Goal: Transaction & Acquisition: Purchase product/service

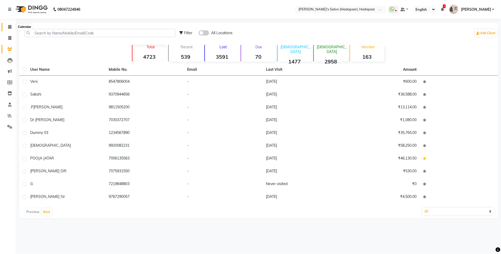
click at [8, 27] on icon at bounding box center [9, 27] width 3 height 4
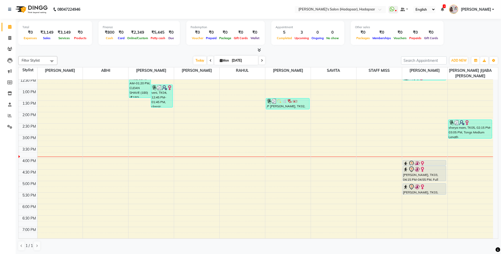
scroll to position [65, 0]
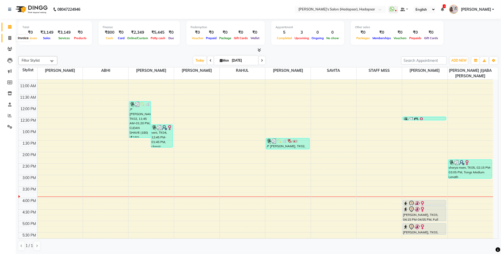
click at [10, 38] on icon at bounding box center [9, 38] width 3 height 4
select select "108"
select select "service"
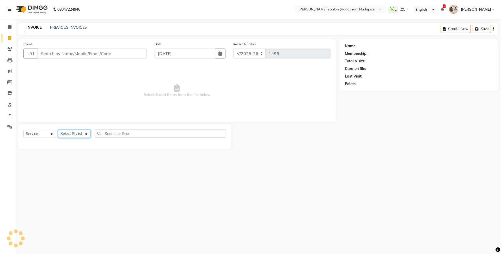
click at [67, 135] on select "Select Stylist" at bounding box center [74, 134] width 33 height 8
click at [74, 133] on select "Select Stylist" at bounding box center [74, 134] width 33 height 8
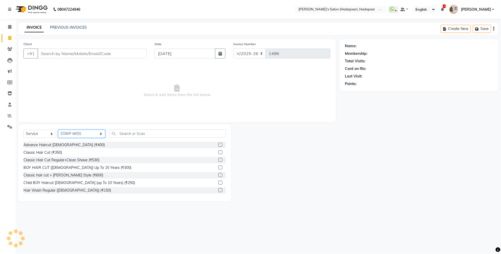
drag, startPoint x: 74, startPoint y: 133, endPoint x: 77, endPoint y: 134, distance: 3.2
click at [74, 133] on select "Select Stylist ABHI AJINATH RATHOD APEKSHA GAIKWAD MANAGER PAVAN RAHUL ROHIT DH…" at bounding box center [81, 134] width 47 height 8
select select "12670"
click at [58, 130] on select "Select Stylist ABHI AJINATH RATHOD APEKSHA GAIKWAD MANAGER PAVAN RAHUL ROHIT DH…" at bounding box center [81, 134] width 47 height 8
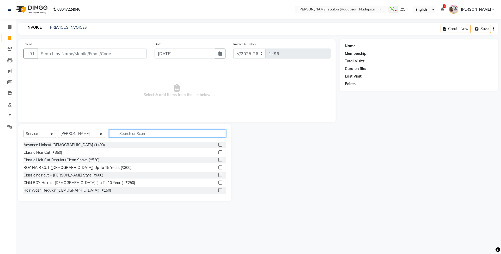
click at [132, 134] on input "text" at bounding box center [167, 133] width 117 height 8
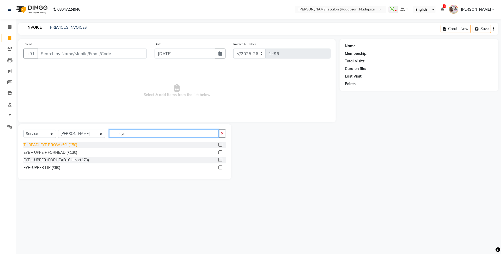
type input "eye"
drag, startPoint x: 29, startPoint y: 143, endPoint x: 92, endPoint y: 146, distance: 63.2
click at [29, 143] on div "THREADI EYE BROW (50) (₹50)" at bounding box center [50, 144] width 54 height 5
checkbox input "false"
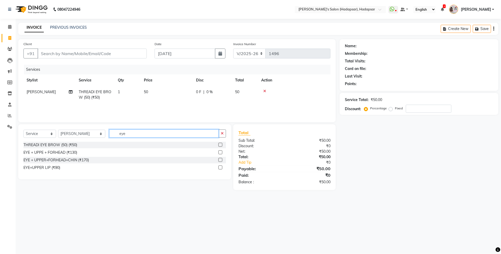
click at [132, 133] on input "eye" at bounding box center [164, 133] width 110 height 8
type input "e"
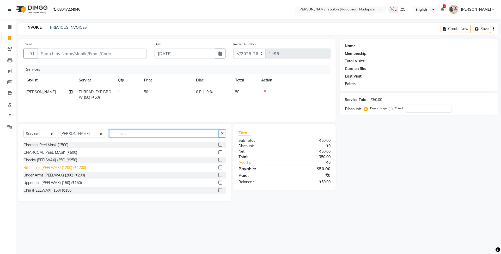
scroll to position [114, 0]
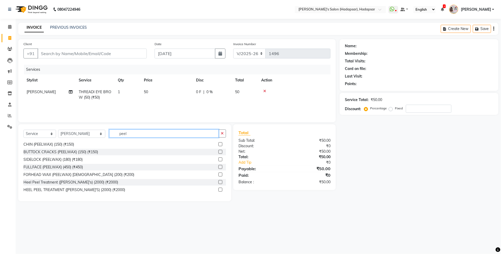
click at [124, 133] on input "peel" at bounding box center [164, 133] width 110 height 8
type input "p"
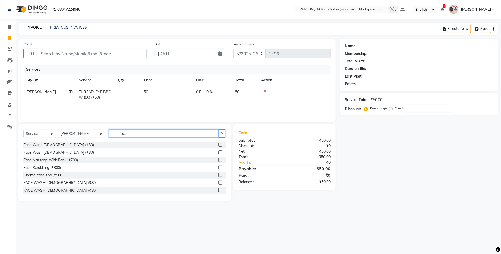
scroll to position [84, 0]
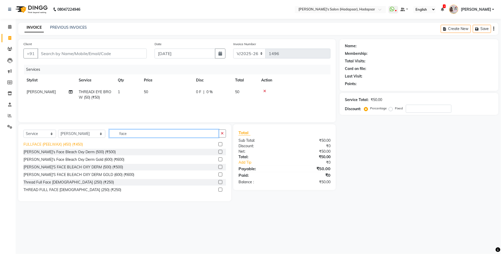
type input "face"
click at [62, 144] on div "FULLFACE (PEELWAX) (450) (₹450)" at bounding box center [52, 144] width 59 height 5
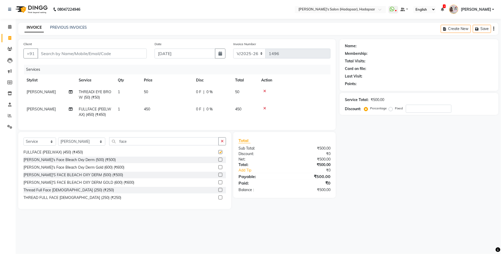
checkbox input "false"
click at [162, 110] on td "450" at bounding box center [167, 111] width 52 height 17
select select "12670"
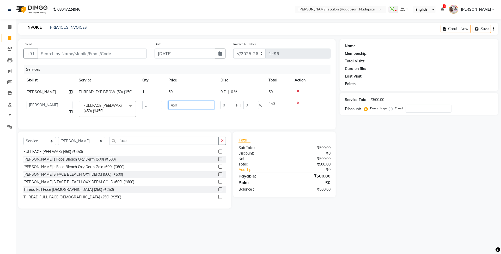
click at [186, 105] on input "450" at bounding box center [191, 105] width 46 height 8
type input "4"
type input "500"
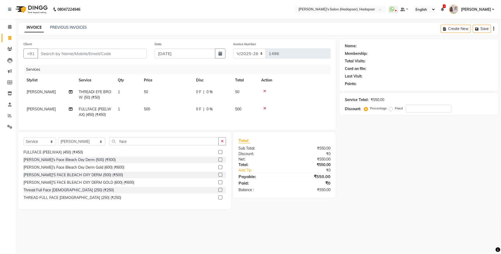
click at [198, 116] on tr "TEENA FULLFACE (PEELWAX) (450) (₹450) 1 500 0 F | 0 % 500" at bounding box center [176, 111] width 307 height 17
click at [57, 51] on input "Client" at bounding box center [92, 54] width 109 height 10
type input "9"
type input "0"
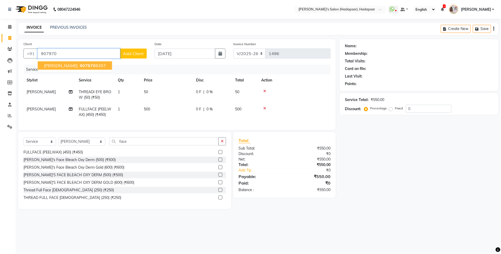
click at [62, 64] on span "vandana thakur" at bounding box center [61, 65] width 34 height 5
type input "9079709307"
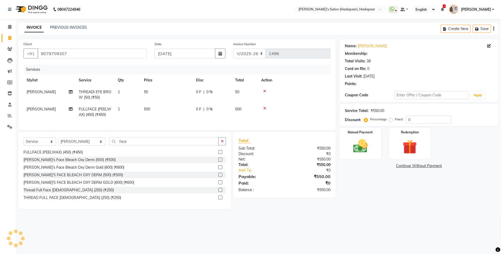
select select "1: Object"
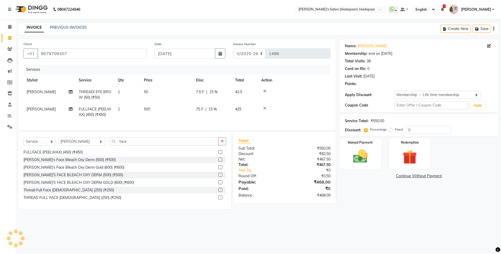
type input "15"
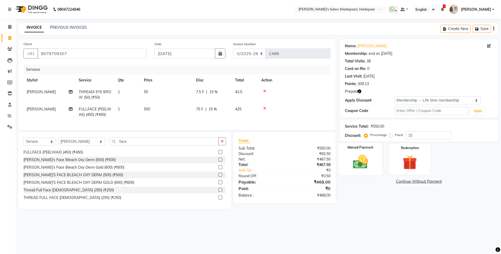
click at [362, 160] on img at bounding box center [360, 161] width 24 height 17
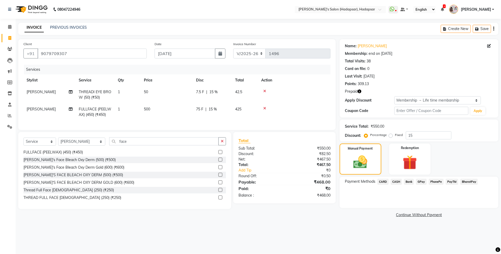
click at [454, 183] on span "PayTM" at bounding box center [452, 182] width 13 height 6
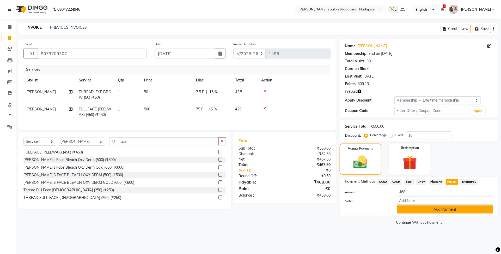
click at [456, 209] on button "Add Payment" at bounding box center [445, 209] width 96 height 8
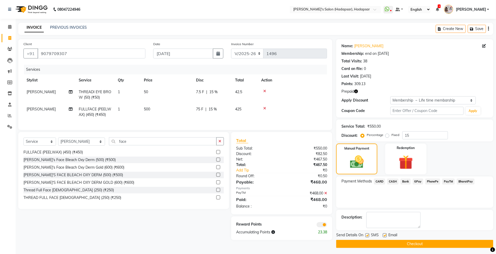
click at [414, 245] on button "Checkout" at bounding box center [414, 244] width 157 height 8
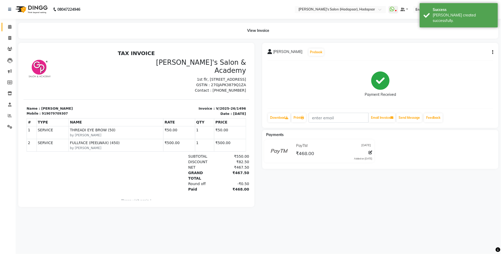
click at [4, 25] on link "Calendar" at bounding box center [8, 27] width 13 height 9
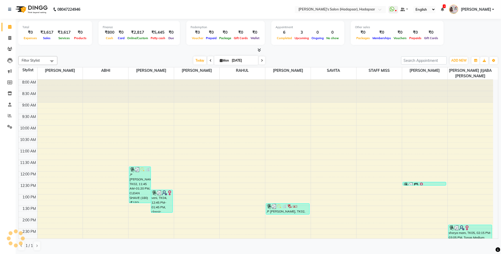
drag, startPoint x: 418, startPoint y: 27, endPoint x: 497, endPoint y: 3, distance: 82.5
click at [466, 7] on app-home "08047224946 Select Location × Girja's Salon (Hadapsar), Hadapsar WhatsApp Statu…" at bounding box center [250, 127] width 501 height 254
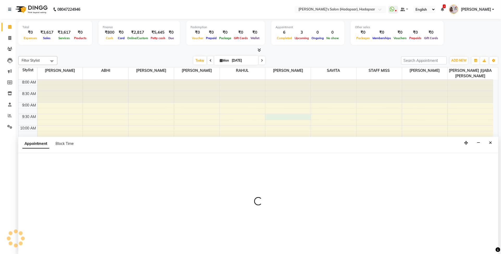
select select "6965"
select select "570"
select select "tentative"
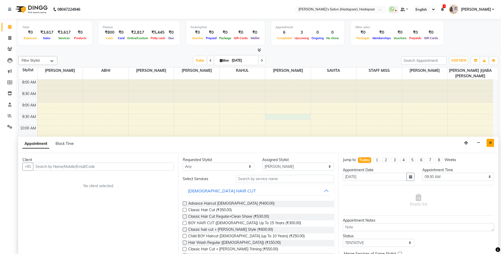
click at [494, 142] on button "Close" at bounding box center [491, 143] width 8 height 8
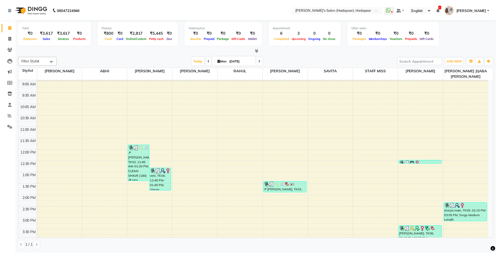
scroll to position [33, 0]
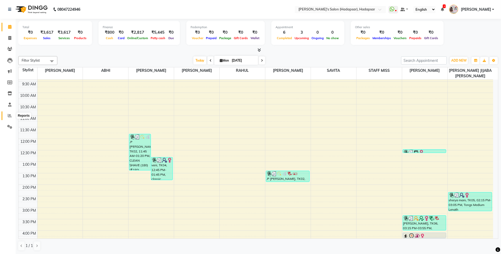
click at [8, 115] on icon at bounding box center [10, 115] width 4 height 4
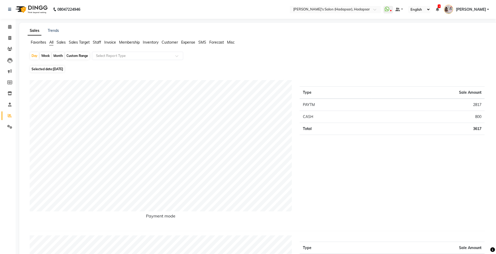
click at [58, 55] on div "Month" at bounding box center [58, 55] width 12 height 7
select select "9"
select select "2025"
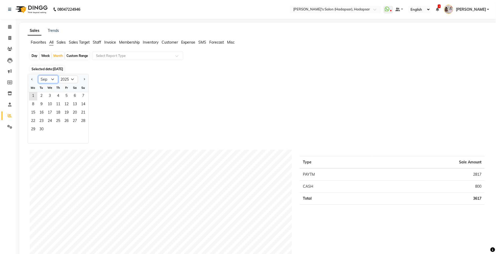
click at [50, 80] on select "Jan Feb Mar Apr May Jun Jul Aug Sep Oct Nov Dec" at bounding box center [48, 79] width 20 height 8
select select "8"
click at [38, 76] on select "Jan Feb Mar Apr May Jun Jul Aug Sep Oct Nov Dec" at bounding box center [48, 79] width 20 height 8
click at [66, 98] on span "1" at bounding box center [66, 96] width 8 height 8
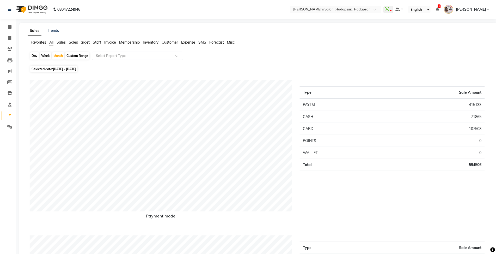
click at [95, 41] on span "Staff" at bounding box center [97, 42] width 8 height 5
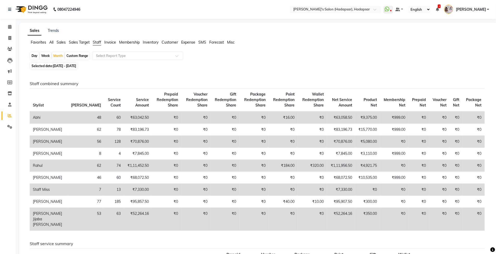
scroll to position [65, 0]
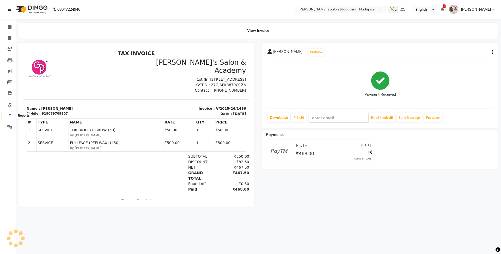
click at [9, 117] on icon at bounding box center [10, 115] width 4 height 4
click at [9, 28] on icon at bounding box center [9, 27] width 3 height 4
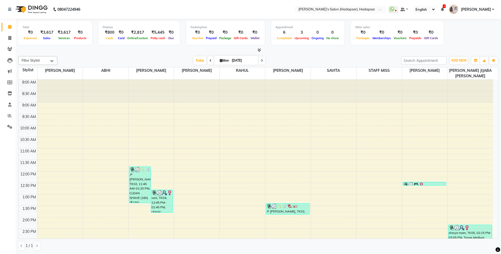
click at [11, 33] on li "Invoice" at bounding box center [8, 38] width 16 height 11
click at [11, 39] on icon at bounding box center [9, 38] width 3 height 4
select select "service"
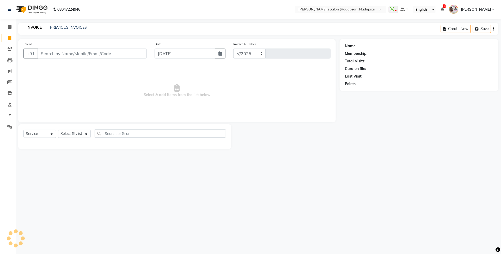
select select "108"
type input "1497"
click at [74, 135] on select "Select Stylist" at bounding box center [74, 134] width 33 height 8
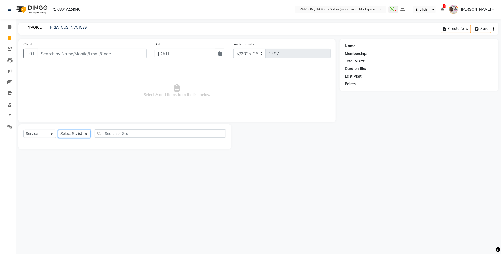
drag, startPoint x: 74, startPoint y: 135, endPoint x: 52, endPoint y: 139, distance: 21.7
click at [74, 135] on select "Select Stylist" at bounding box center [74, 134] width 33 height 8
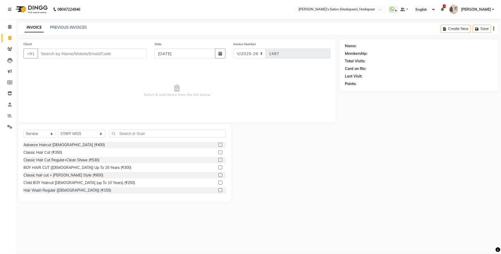
click at [79, 128] on div "Select Service Product Membership Package Voucher Prepaid Gift Card Select Styl…" at bounding box center [124, 162] width 213 height 77
click at [81, 132] on select "Select Stylist ABHI AJINATH RATHOD APEKSHA GAIKWAD MANAGER PAVAN RAHUL ROHIT DH…" at bounding box center [81, 134] width 47 height 8
select select "71502"
click at [58, 130] on select "Select Stylist ABHI AJINATH RATHOD APEKSHA GAIKWAD MANAGER PAVAN RAHUL ROHIT DH…" at bounding box center [81, 134] width 47 height 8
click at [113, 135] on input "text" at bounding box center [167, 133] width 117 height 8
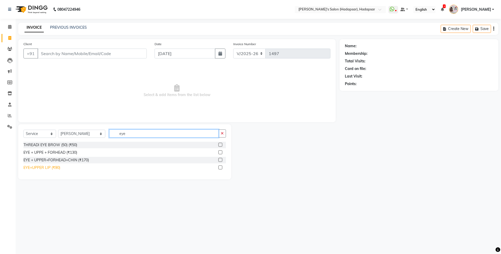
type input "eye"
click at [47, 169] on div "EYE+UPPER LIP (₹90)" at bounding box center [41, 167] width 37 height 5
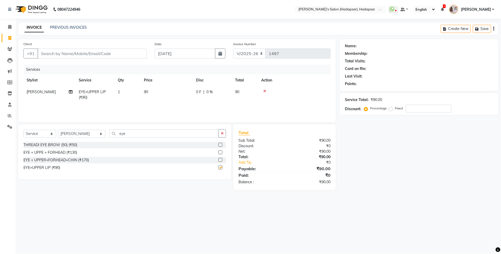
checkbox input "false"
click at [123, 135] on input "eye" at bounding box center [164, 133] width 110 height 8
click at [80, 135] on select "Select Stylist ABHI AJINATH RATHOD APEKSHA GAIKWAD MANAGER PAVAN RAHUL ROHIT DH…" at bounding box center [81, 134] width 47 height 8
select select "57237"
click at [58, 130] on select "Select Stylist ABHI AJINATH RATHOD APEKSHA GAIKWAD MANAGER PAVAN RAHUL ROHIT DH…" at bounding box center [81, 134] width 47 height 8
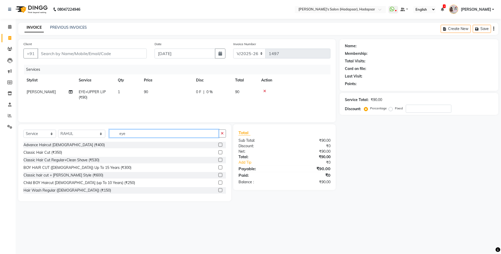
click at [122, 136] on input "eye" at bounding box center [164, 133] width 110 height 8
type input "e"
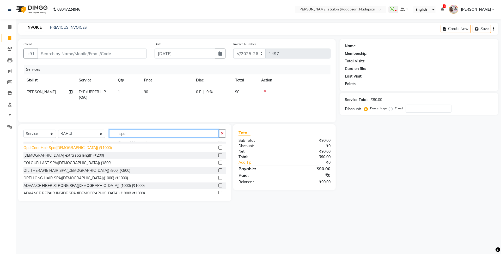
type input "spa"
click at [46, 149] on div "Opti Care Hair Spa(male) (₹1000)" at bounding box center [67, 147] width 88 height 5
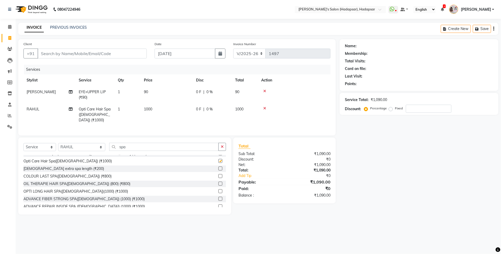
checkbox input "false"
click at [150, 110] on span "1000" at bounding box center [148, 109] width 8 height 5
select select "57237"
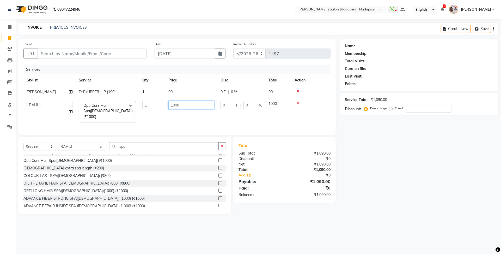
click at [196, 103] on input "1000" at bounding box center [191, 105] width 46 height 8
type input "1600"
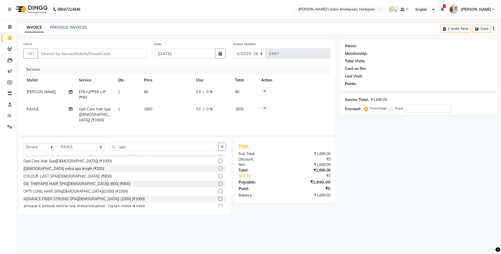
click at [189, 122] on div "Services Stylist Service Qty Price Disc Total Action APEKSHA GAIKWAD EYE+UPPER …" at bounding box center [176, 97] width 307 height 65
click at [49, 56] on input "Client" at bounding box center [92, 54] width 109 height 10
click at [52, 56] on input "Client" at bounding box center [92, 54] width 109 height 10
type input "8"
type input "0"
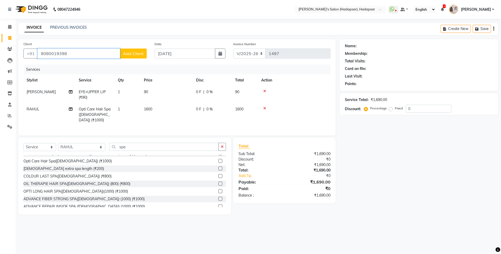
type input "8080019398"
click at [132, 52] on span "Add Client" at bounding box center [133, 53] width 21 height 5
select select "22"
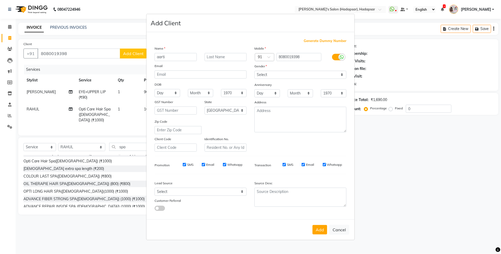
type input "aarti"
click at [338, 74] on select "Select Male Female Other Prefer Not To Say" at bounding box center [301, 75] width 92 height 8
select select "female"
click at [255, 71] on select "Select Male Female Other Prefer Not To Say" at bounding box center [301, 75] width 92 height 8
click at [323, 227] on button "Add" at bounding box center [320, 229] width 15 height 9
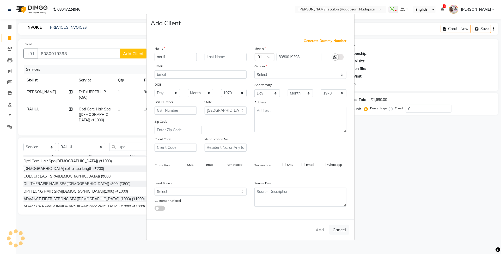
select select
select select "null"
select select
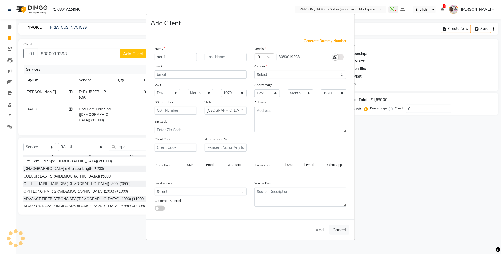
select select
checkbox input "false"
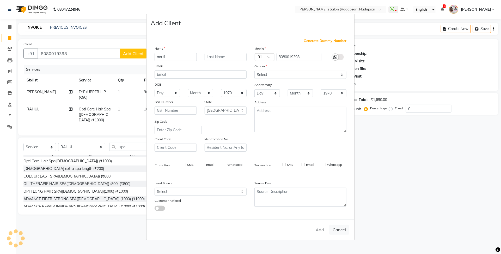
checkbox input "false"
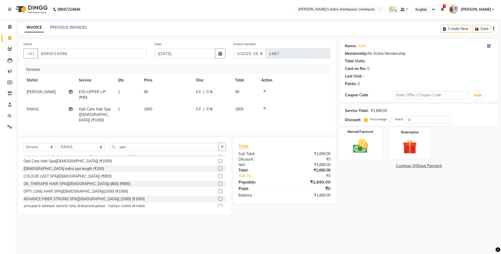
click at [363, 149] on img at bounding box center [360, 145] width 24 height 17
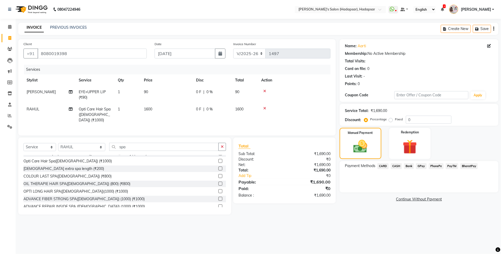
click at [396, 165] on span "CASH" at bounding box center [396, 166] width 11 height 6
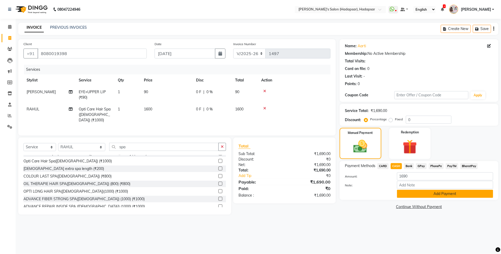
click at [432, 195] on button "Add Payment" at bounding box center [445, 194] width 96 height 8
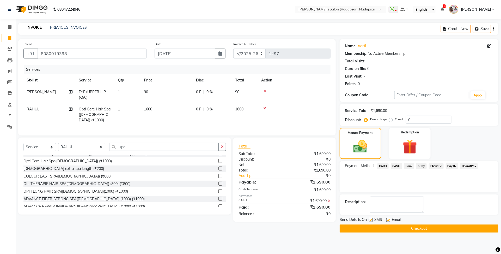
click at [432, 227] on button "Checkout" at bounding box center [419, 228] width 159 height 8
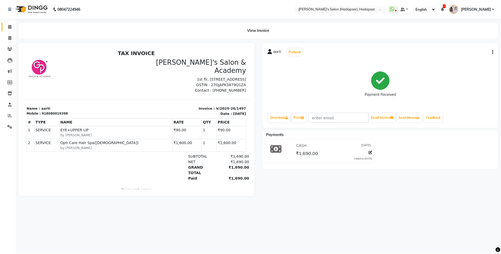
click at [10, 23] on link "Calendar" at bounding box center [8, 27] width 13 height 9
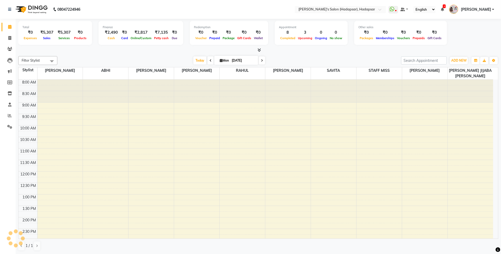
scroll to position [202, 0]
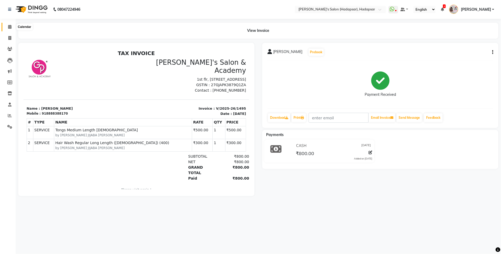
click at [9, 27] on icon at bounding box center [9, 27] width 3 height 4
